Goal: Information Seeking & Learning: Learn about a topic

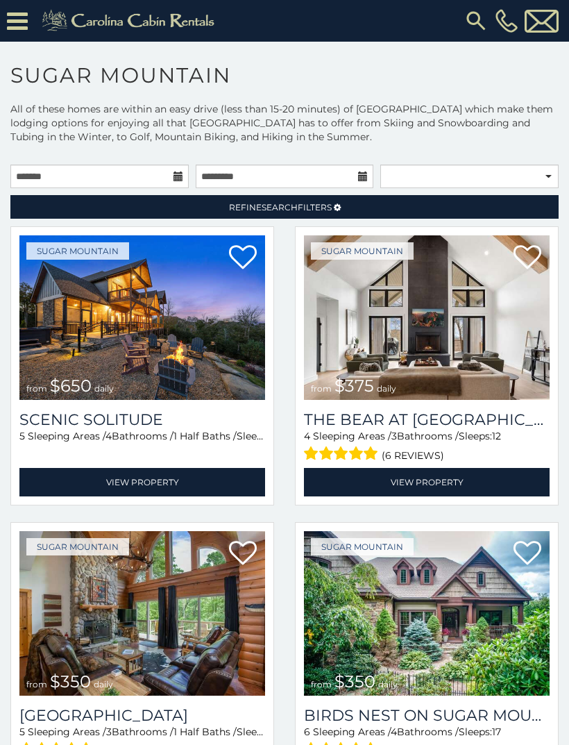
click at [154, 361] on img at bounding box center [142, 317] width 246 height 164
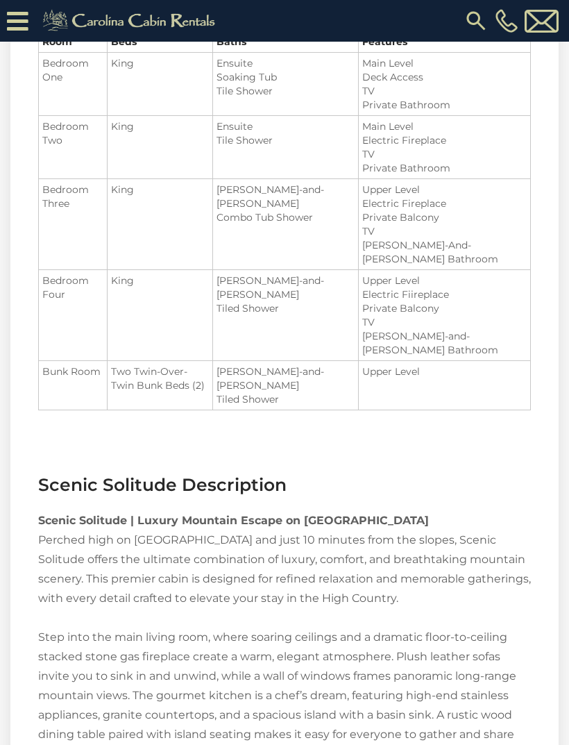
scroll to position [1349, 0]
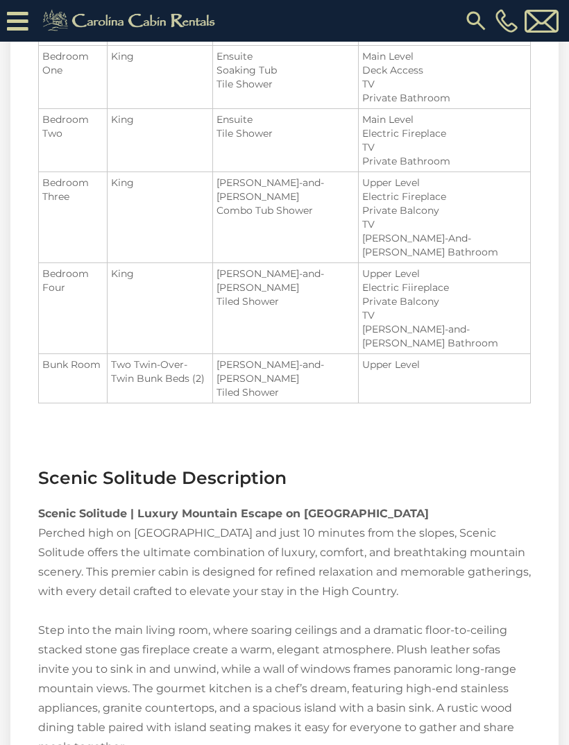
click at [20, 20] on icon at bounding box center [18, 21] width 22 height 24
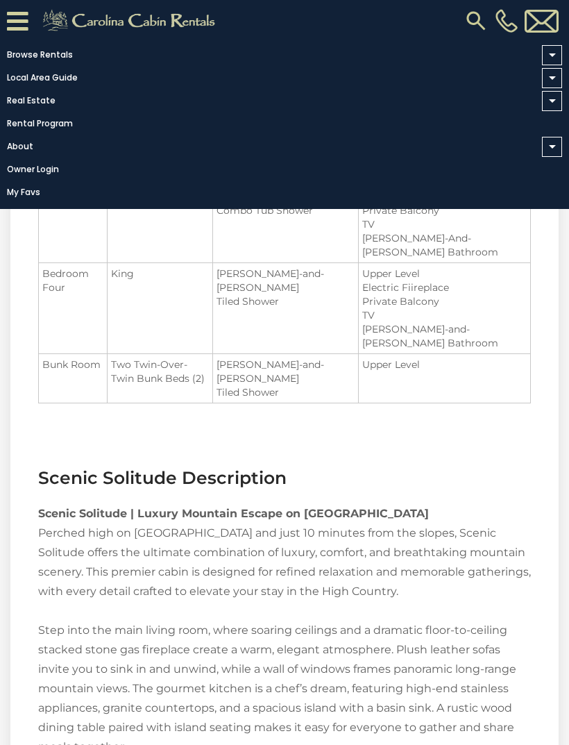
click at [21, 86] on link "Local Area Guide" at bounding box center [281, 77] width 562 height 19
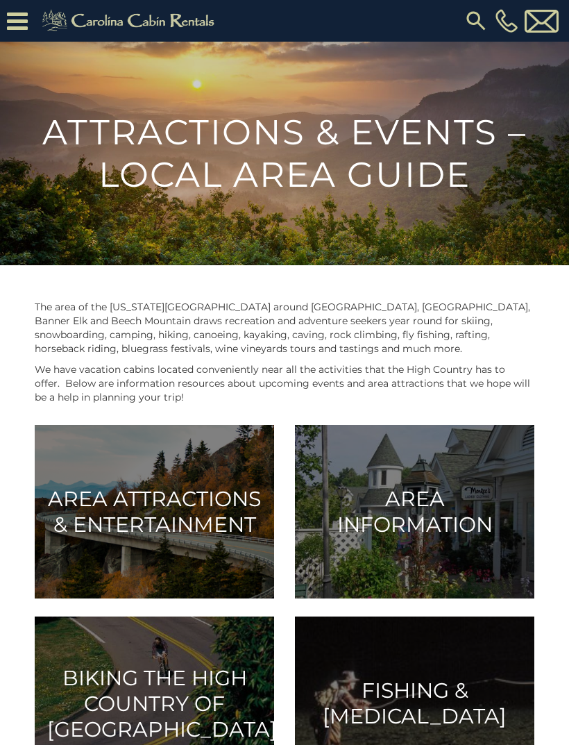
click at [235, 534] on h3 "Area Attractions & Entertainment" at bounding box center [154, 511] width 215 height 51
